Goal: Navigation & Orientation: Find specific page/section

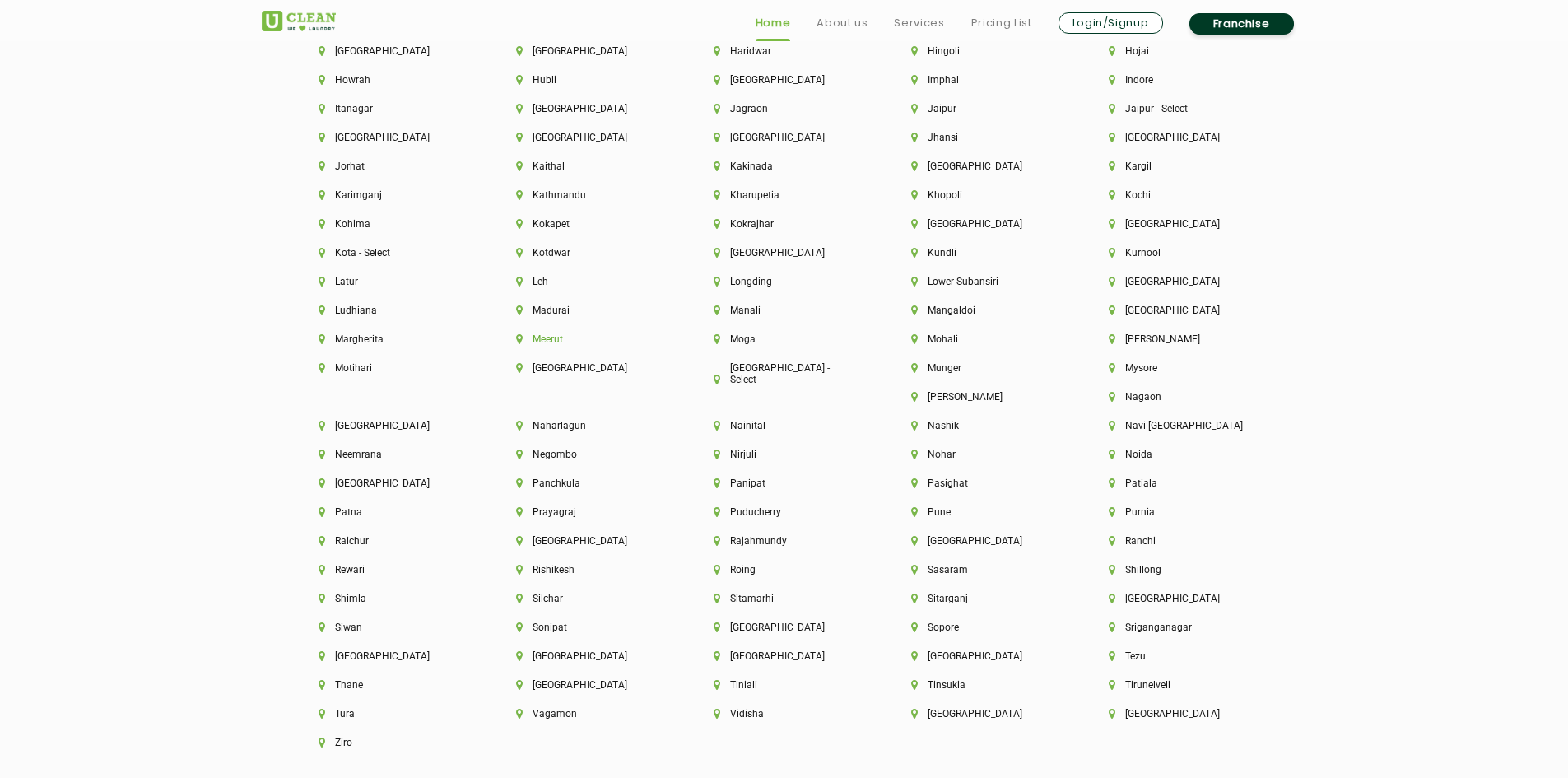
scroll to position [4656, 0]
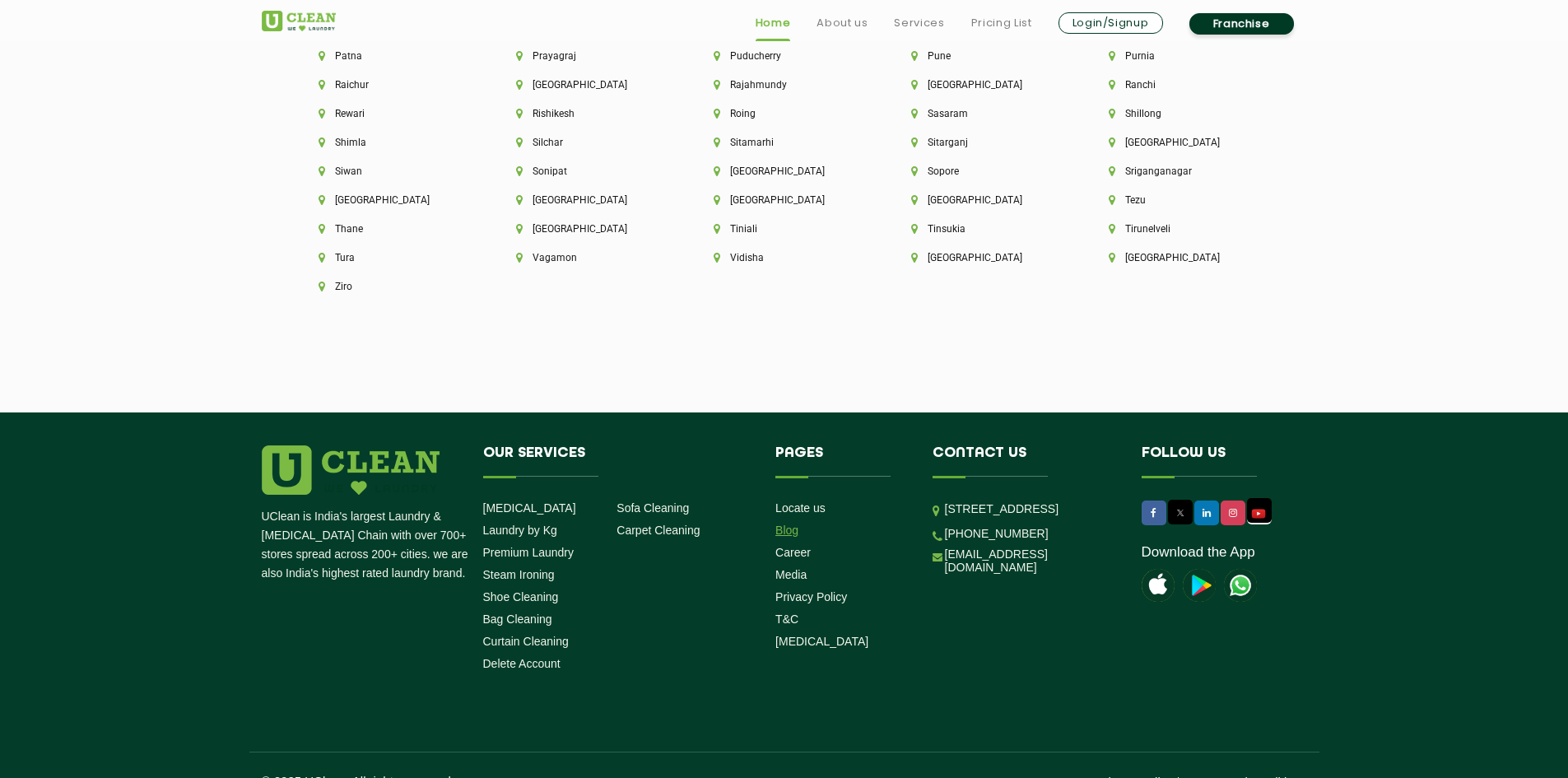
click at [789, 523] on link "Blog" at bounding box center [786, 530] width 23 height 14
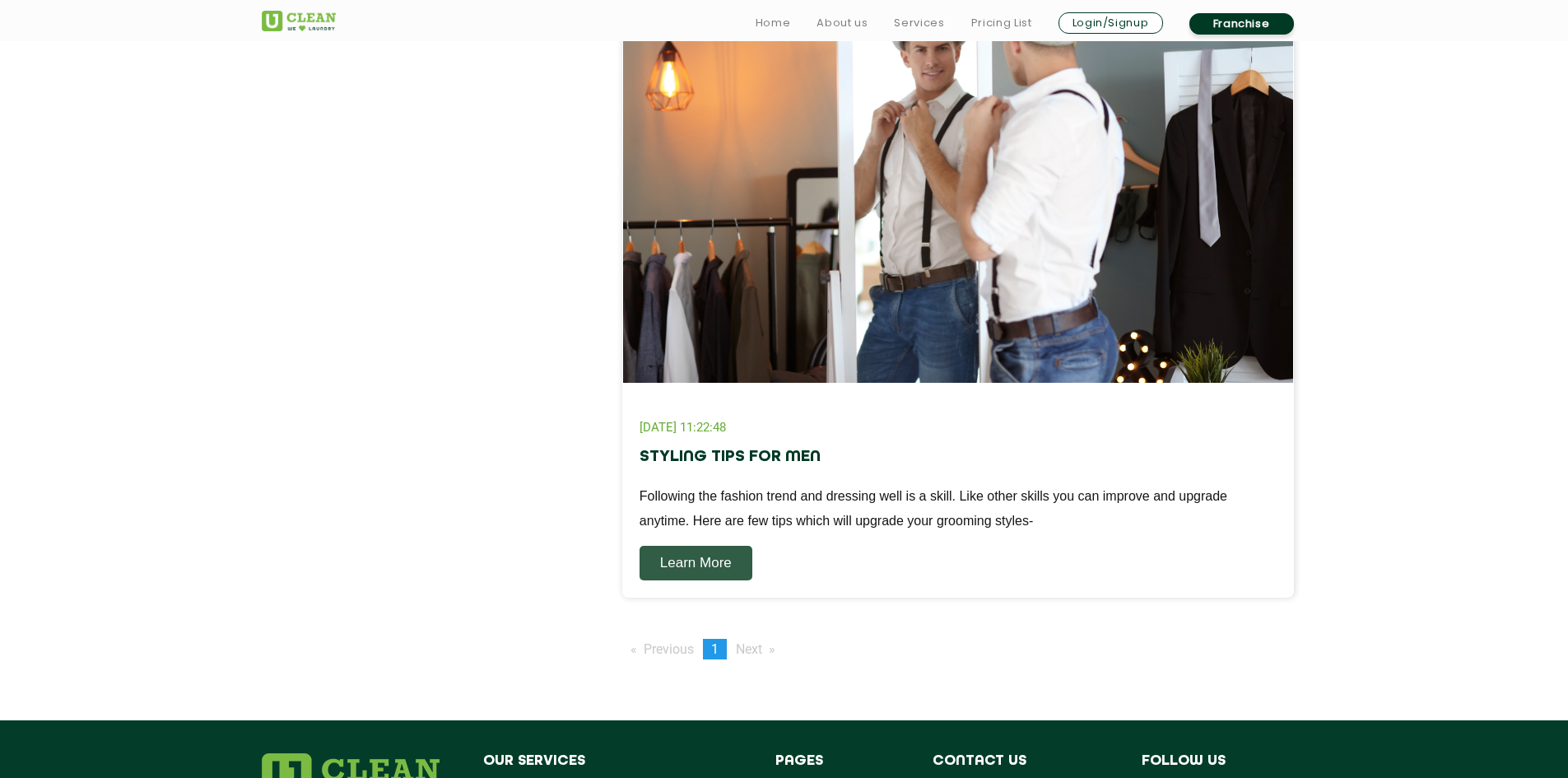
scroll to position [2058, 0]
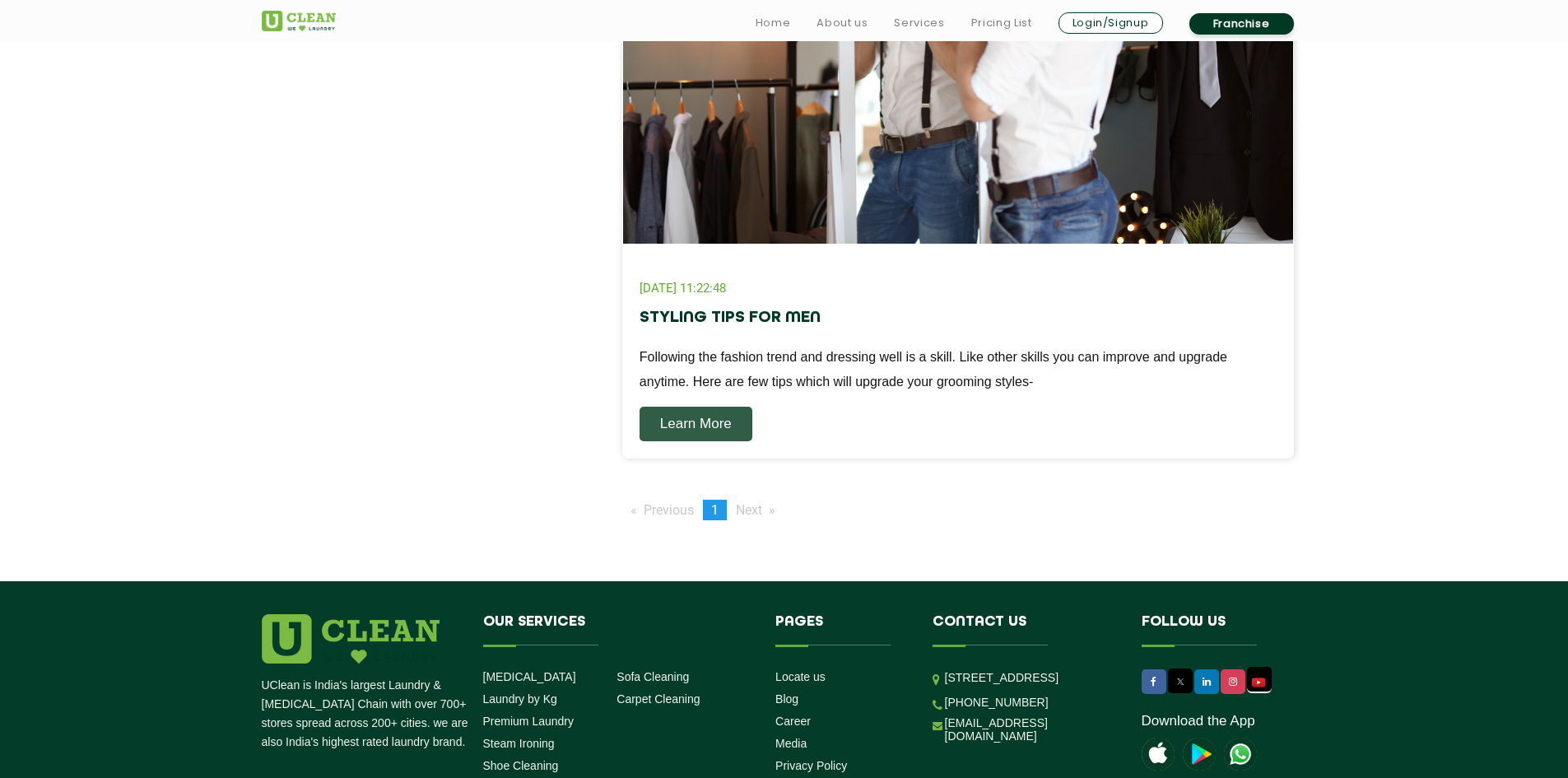
click at [743, 510] on span "Next page" at bounding box center [749, 510] width 26 height 16
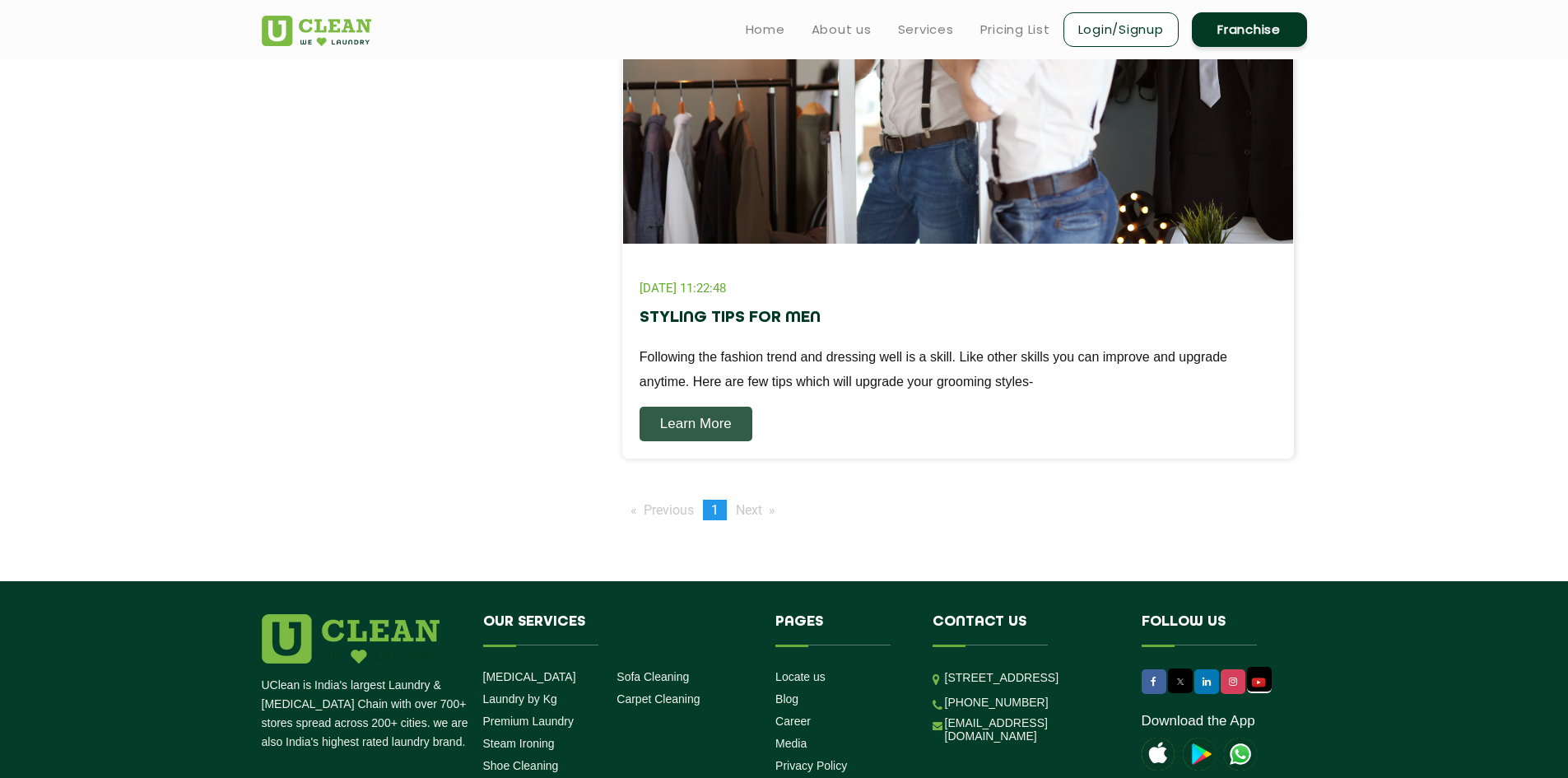
scroll to position [0, 0]
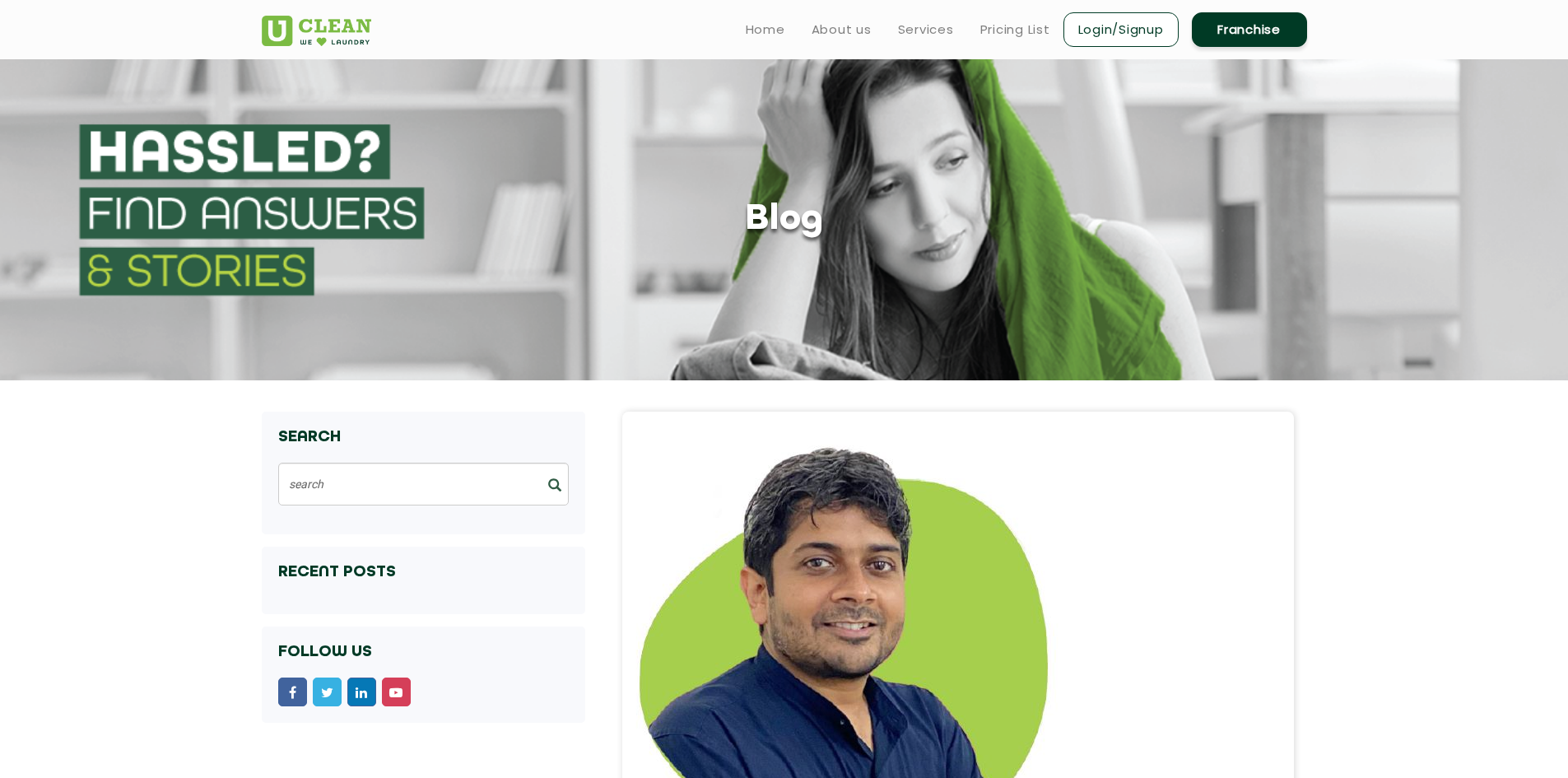
click at [300, 19] on img at bounding box center [317, 31] width 110 height 30
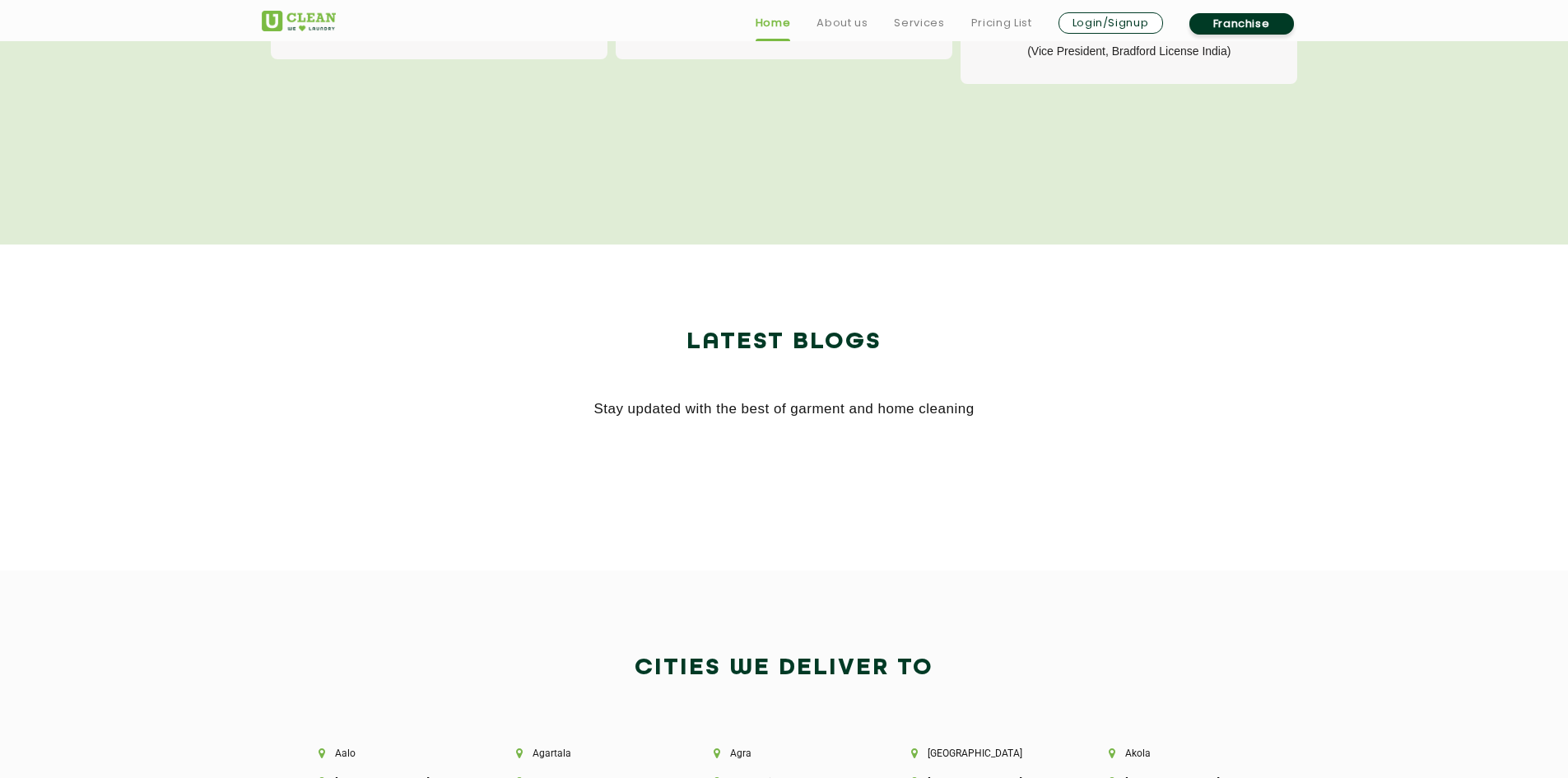
scroll to position [3541, 0]
